Goal: Task Accomplishment & Management: Use online tool/utility

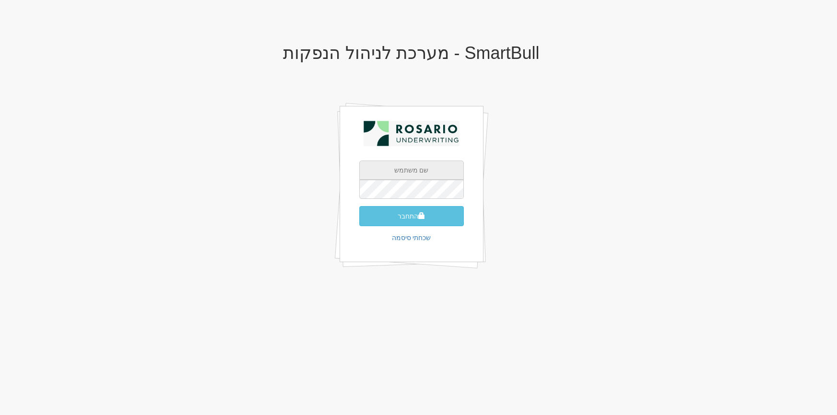
type input "[PERSON_NAME][EMAIL_ADDRESS][DOMAIN_NAME]"
click at [432, 215] on button "התחבר" at bounding box center [411, 216] width 105 height 20
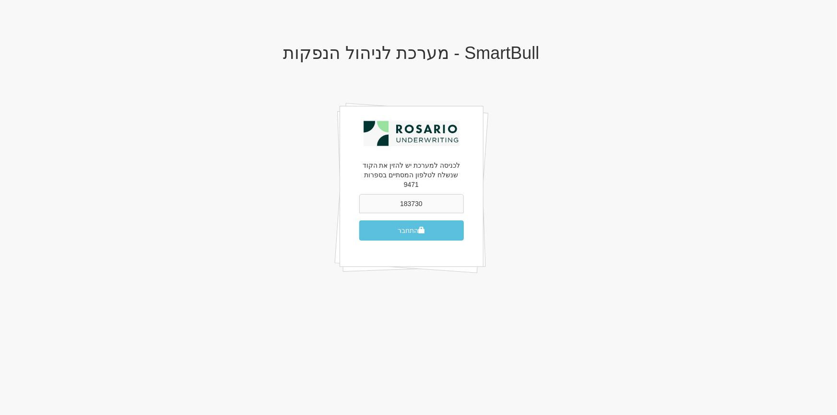
type input "183730"
click at [359, 221] on button "התחבר" at bounding box center [411, 231] width 105 height 20
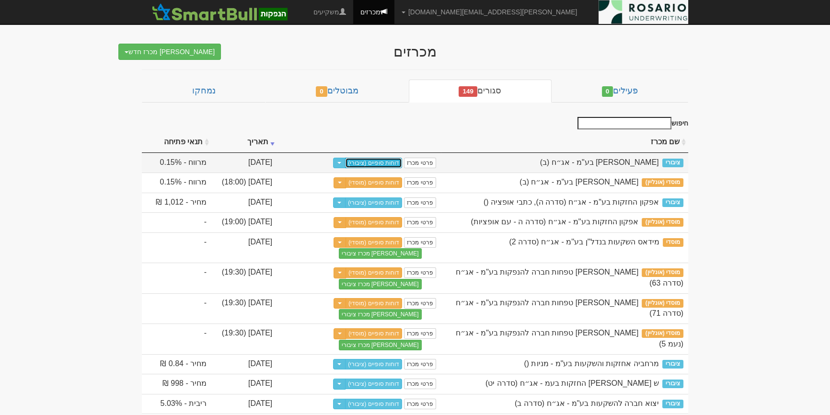
click at [374, 162] on link "דוחות סופיים (ציבורי)" at bounding box center [373, 163] width 57 height 11
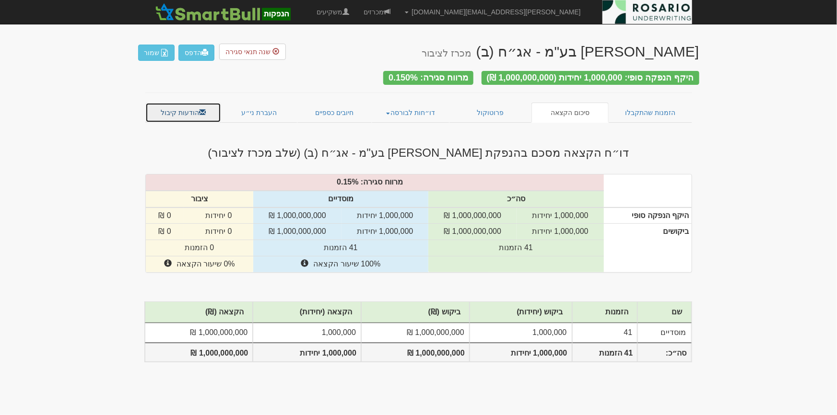
click at [184, 108] on link "הודעות קיבול" at bounding box center [183, 113] width 76 height 20
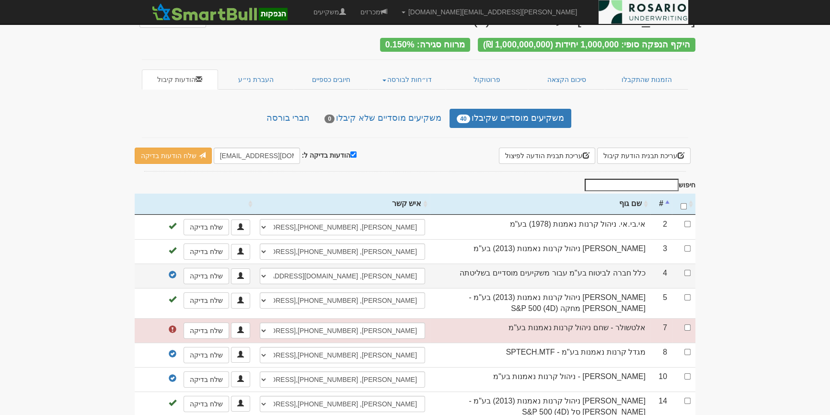
scroll to position [43, 0]
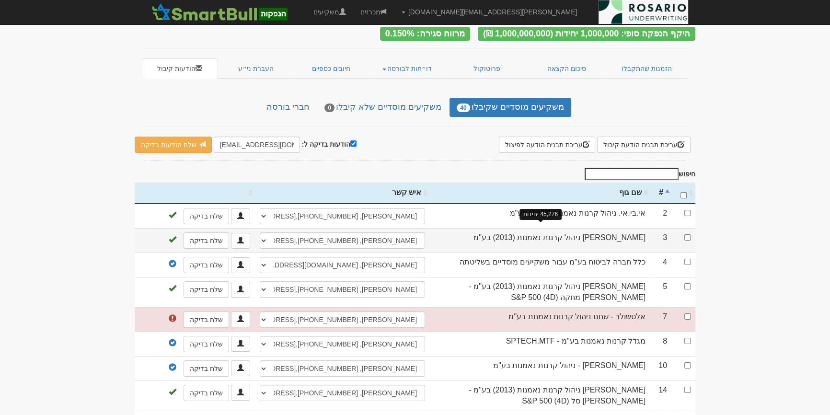
click at [619, 235] on td "[PERSON_NAME] ניהול קרנות נאמנות (2013) בע"מ" at bounding box center [540, 240] width 221 height 24
click at [619, 235] on td "מור ניהול קרנות נאמנות (2013) בע"מ" at bounding box center [540, 240] width 221 height 24
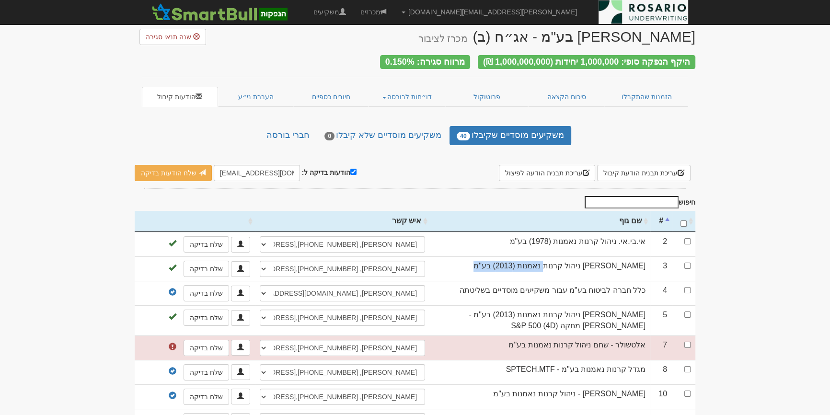
scroll to position [0, 0]
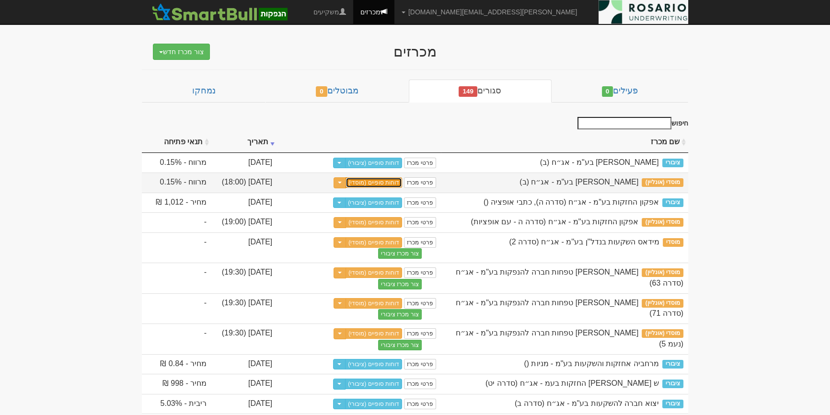
click at [393, 184] on link "דוחות סופיים (מוסדי)" at bounding box center [374, 182] width 57 height 11
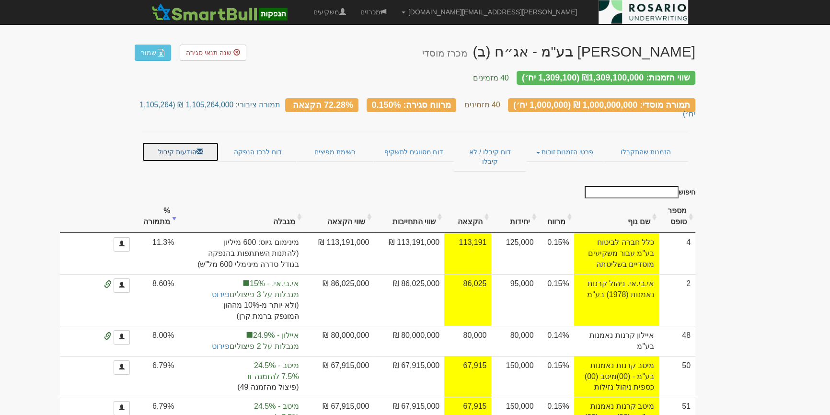
click at [155, 146] on link "הודעות קיבול" at bounding box center [180, 152] width 77 height 20
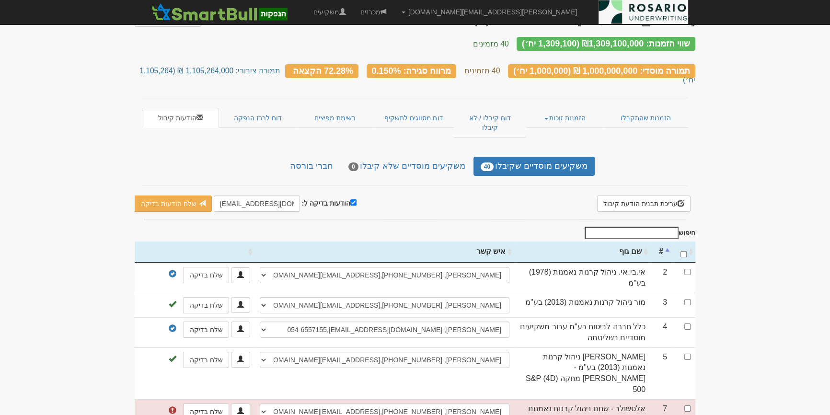
scroll to position [87, 0]
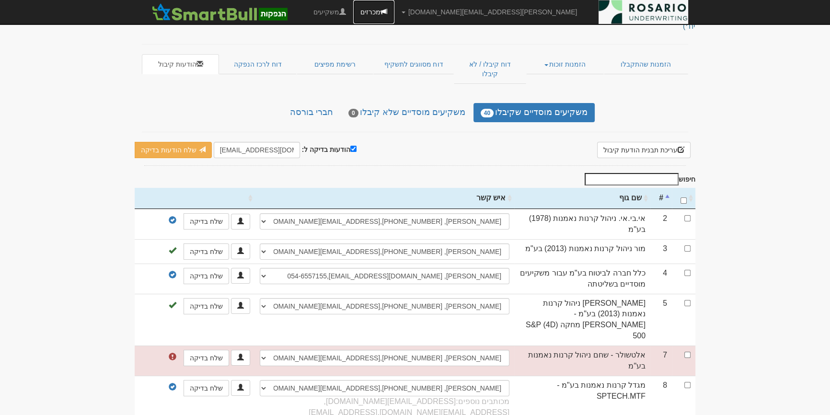
click at [395, 10] on link "מכרזים" at bounding box center [373, 12] width 41 height 24
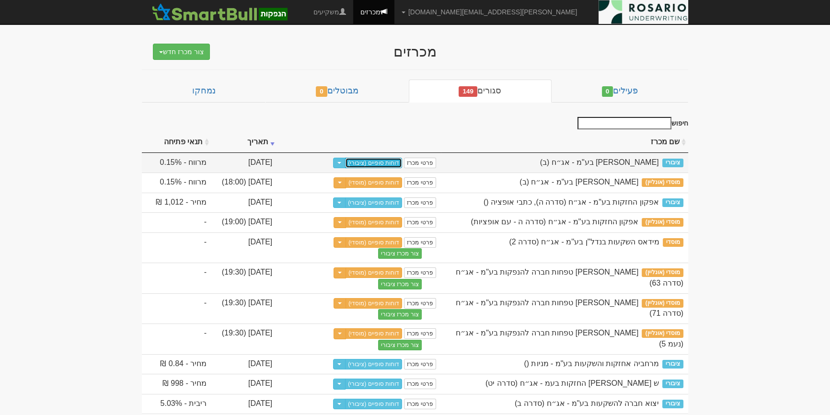
click at [376, 159] on link "דוחות סופיים (ציבורי)" at bounding box center [373, 163] width 57 height 11
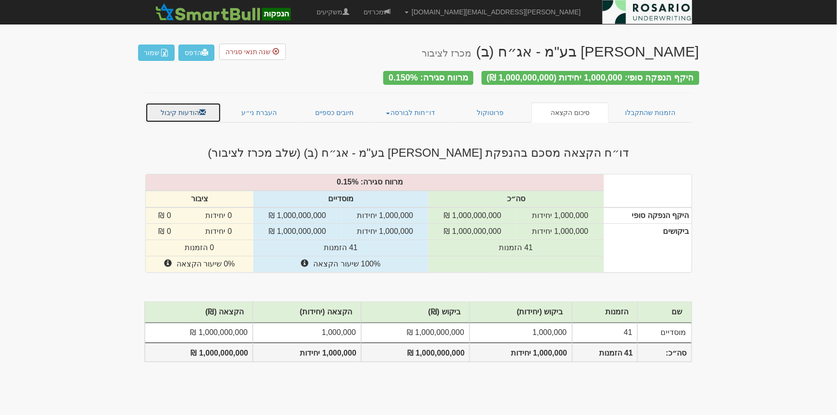
click at [185, 104] on link "הודעות קיבול" at bounding box center [183, 113] width 76 height 20
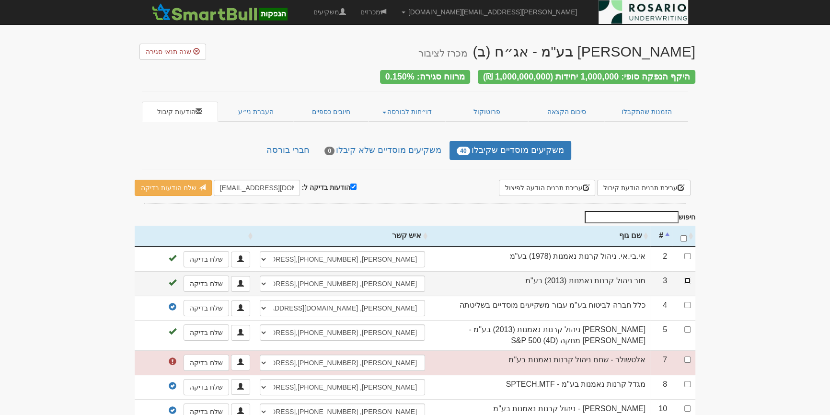
click at [685, 278] on input "checkbox" at bounding box center [688, 281] width 6 height 6
checkbox input "true"
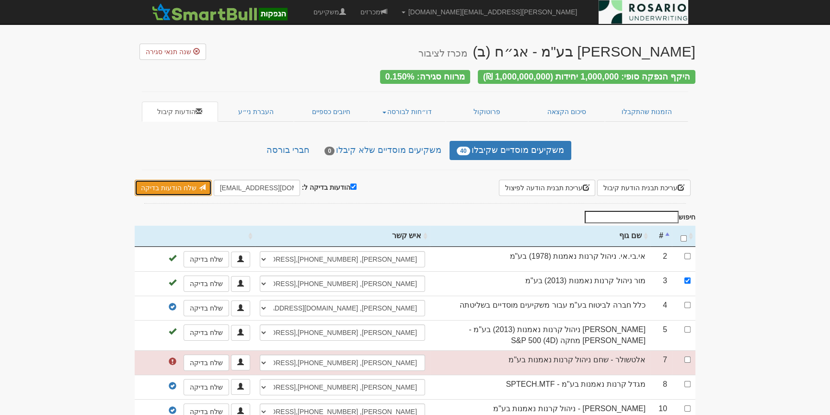
click at [190, 187] on link "שלח הודעות בדיקה" at bounding box center [173, 188] width 77 height 16
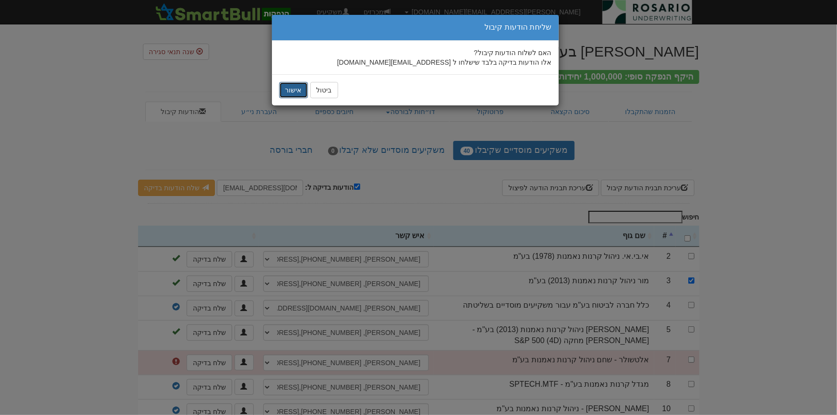
click at [294, 86] on button "אישור" at bounding box center [293, 90] width 29 height 16
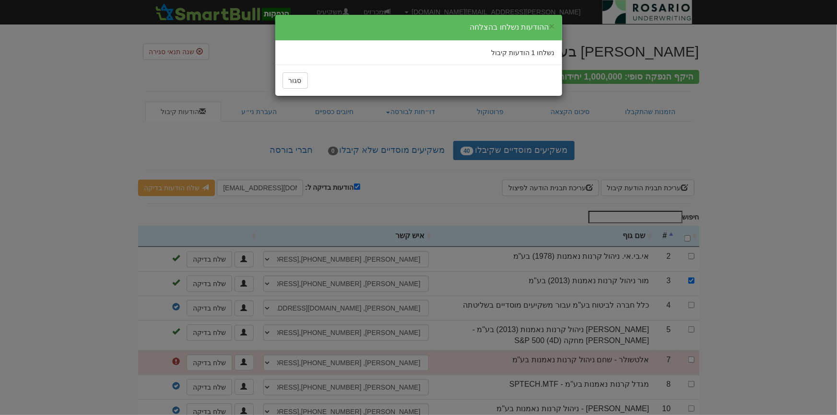
click at [299, 89] on div "סגור" at bounding box center [418, 80] width 287 height 31
click at [301, 87] on button "סגור" at bounding box center [294, 80] width 25 height 16
